Goal: Transaction & Acquisition: Purchase product/service

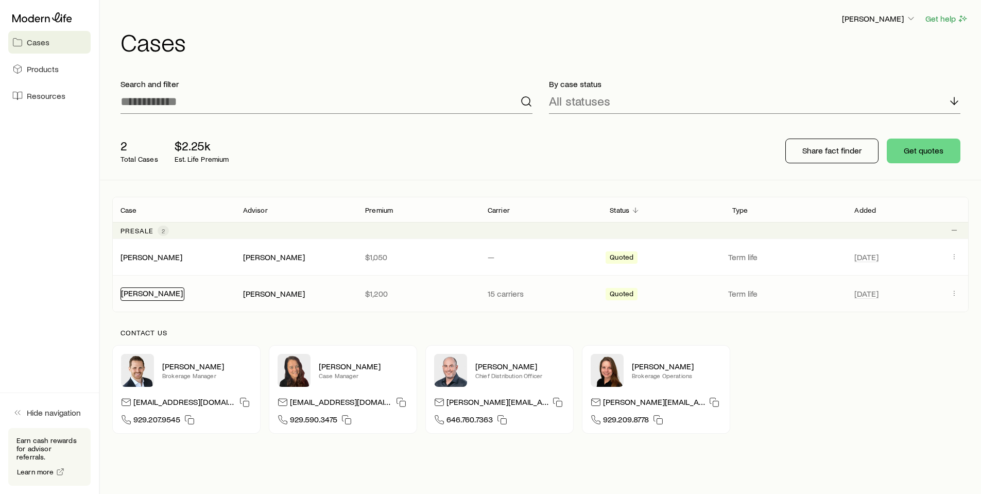
click at [169, 298] on div "[PERSON_NAME]" at bounding box center [153, 293] width 64 height 13
click at [170, 296] on link "[PERSON_NAME]" at bounding box center [152, 293] width 62 height 10
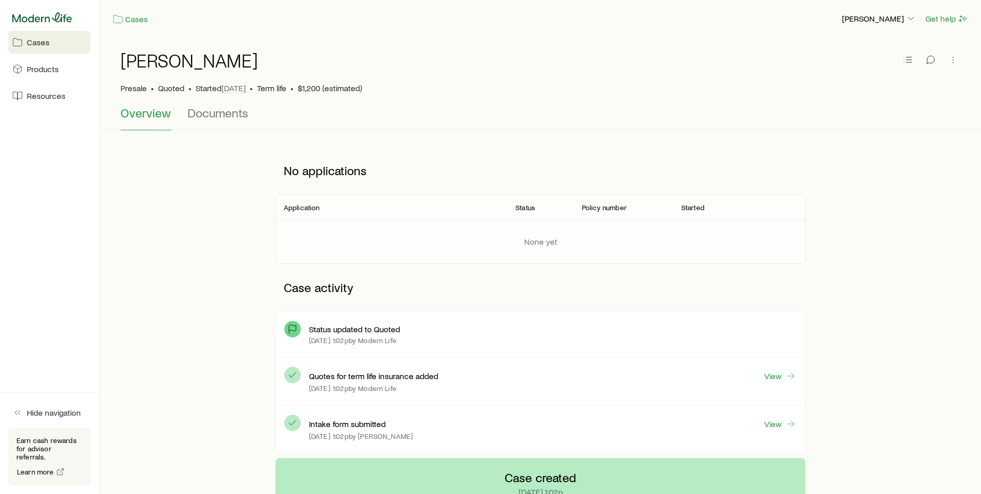
click at [48, 19] on icon at bounding box center [42, 17] width 60 height 10
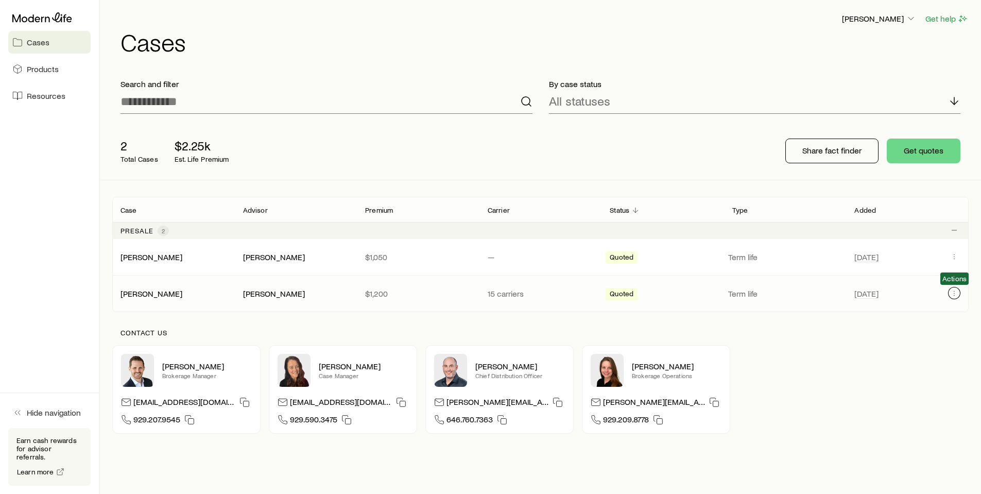
click at [953, 293] on icon "Client cases" at bounding box center [954, 293] width 8 height 8
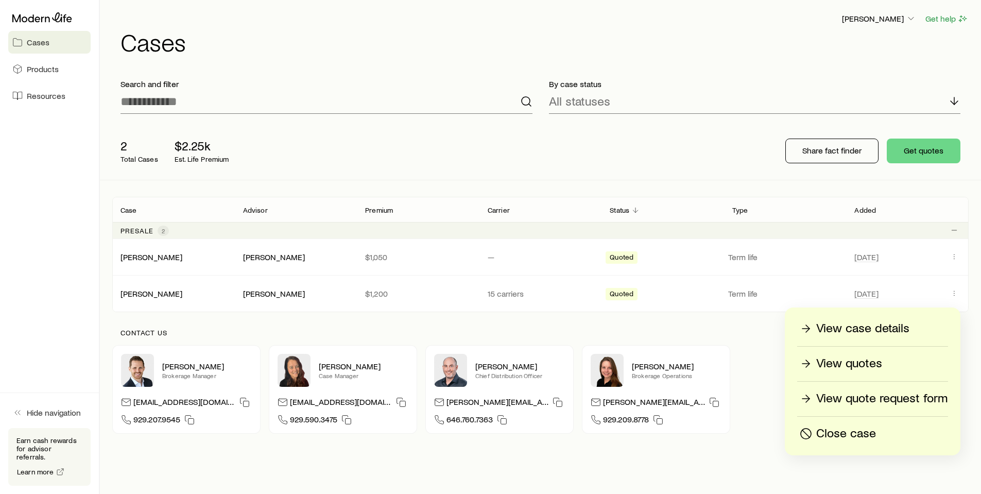
click at [863, 363] on p "View quotes" at bounding box center [849, 363] width 66 height 16
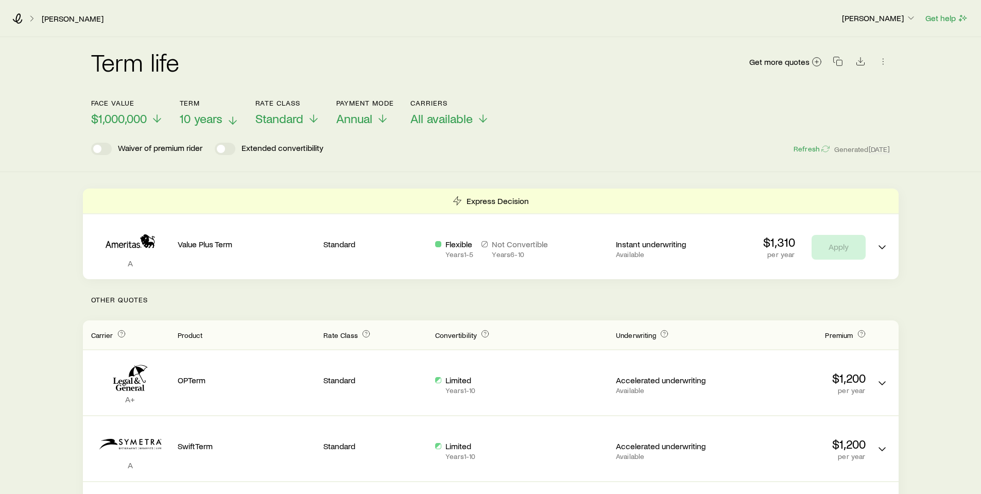
click at [227, 120] on icon at bounding box center [233, 120] width 12 height 12
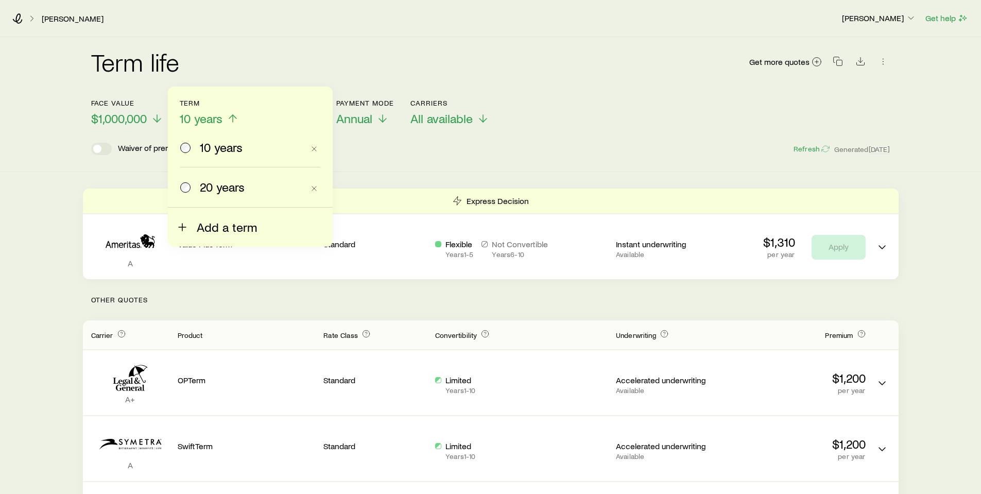
click at [230, 228] on span "Add a term" at bounding box center [227, 227] width 60 height 14
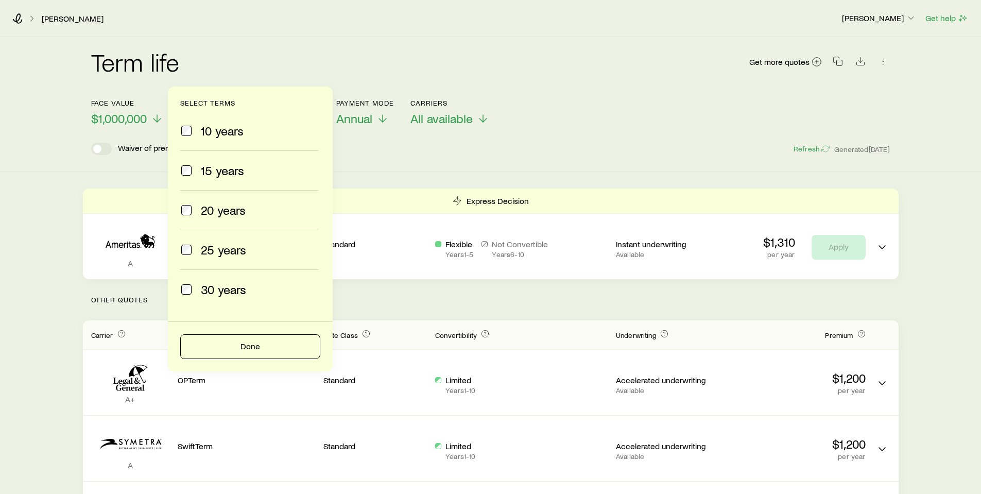
click at [225, 173] on span "15 years" at bounding box center [222, 170] width 43 height 14
click at [261, 347] on button "Done" at bounding box center [250, 346] width 140 height 25
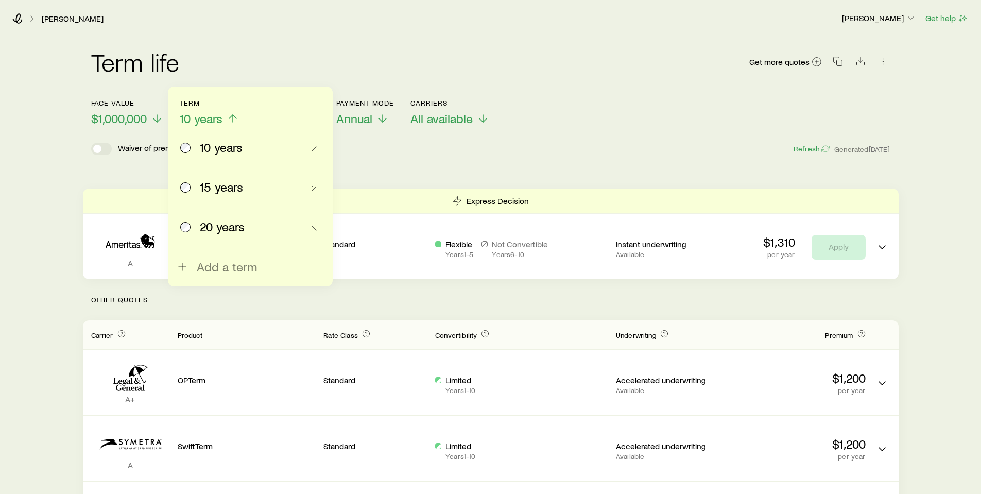
click at [185, 193] on span at bounding box center [185, 187] width 11 height 14
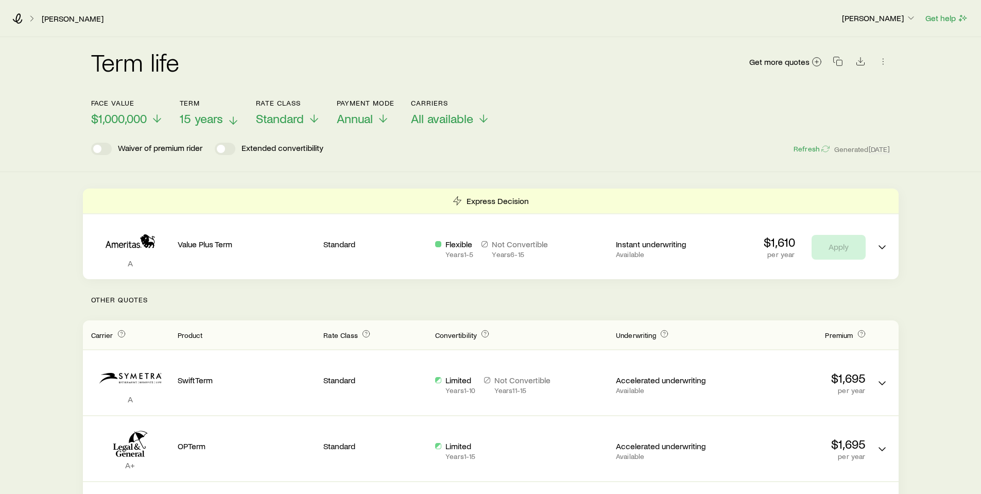
click at [883, 15] on p "[PERSON_NAME]" at bounding box center [879, 18] width 74 height 10
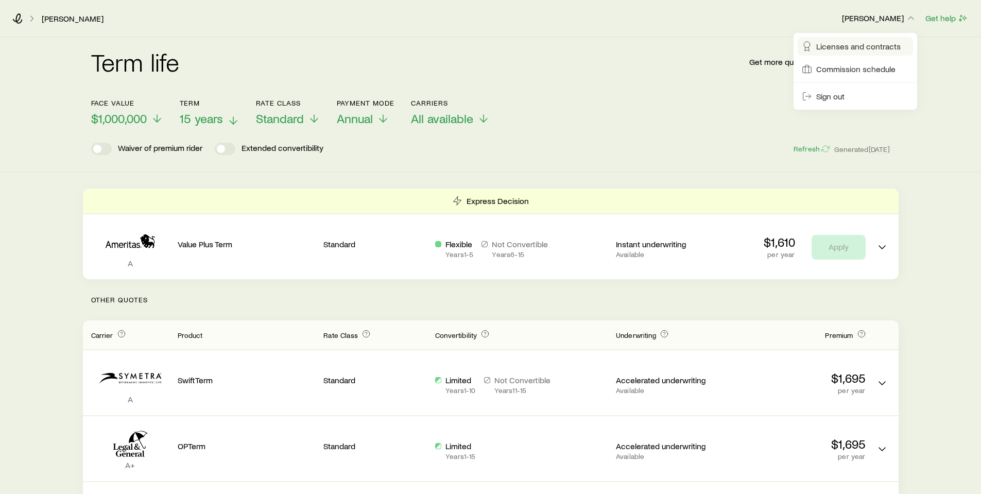
click at [868, 46] on span "Licenses and contracts" at bounding box center [858, 46] width 84 height 10
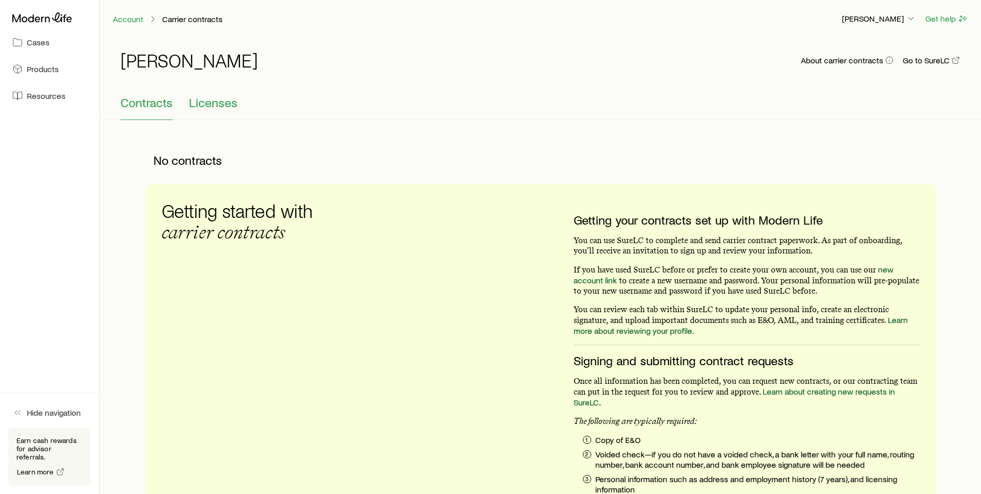
click at [219, 104] on span "Licenses" at bounding box center [213, 102] width 48 height 14
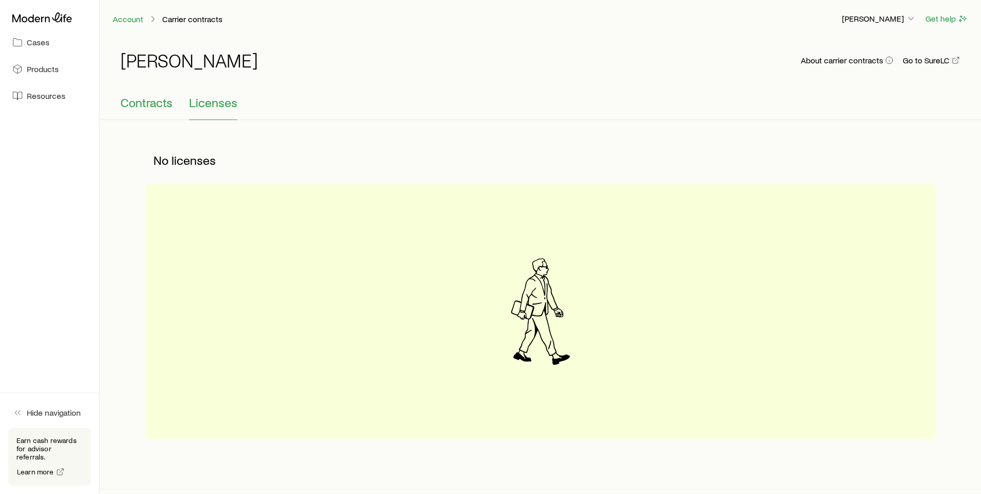
click at [150, 100] on span "Contracts" at bounding box center [147, 102] width 52 height 14
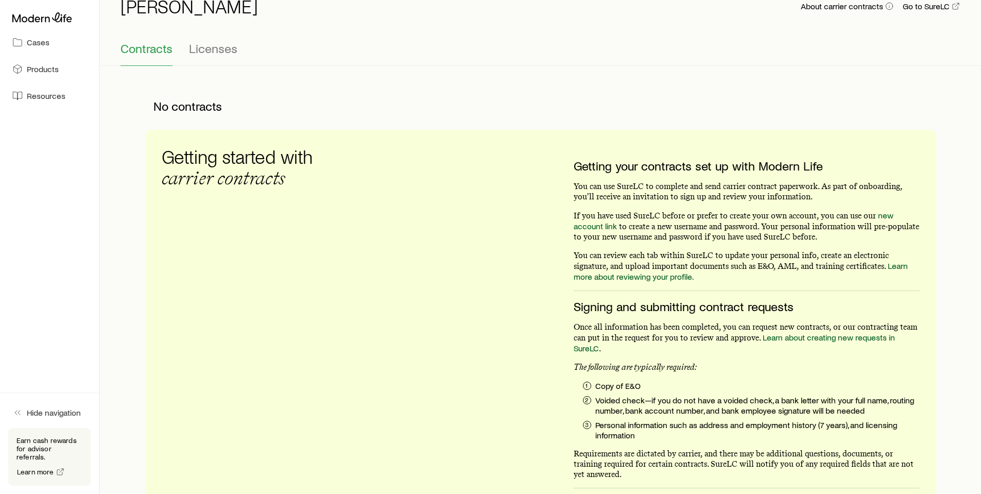
scroll to position [45, 0]
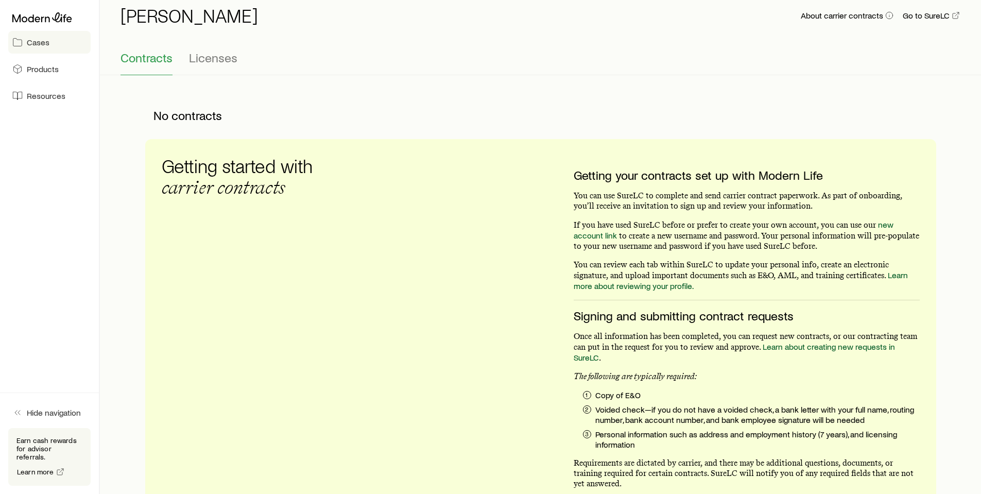
click at [32, 39] on span "Cases" at bounding box center [38, 42] width 23 height 10
